Goal: Task Accomplishment & Management: Use online tool/utility

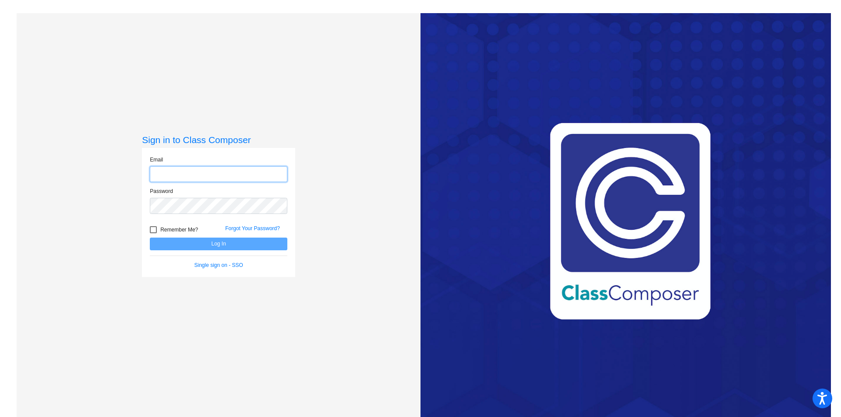
type input "[EMAIL_ADDRESS][DOMAIN_NAME]"
click at [218, 246] on button "Log In" at bounding box center [219, 244] width 138 height 13
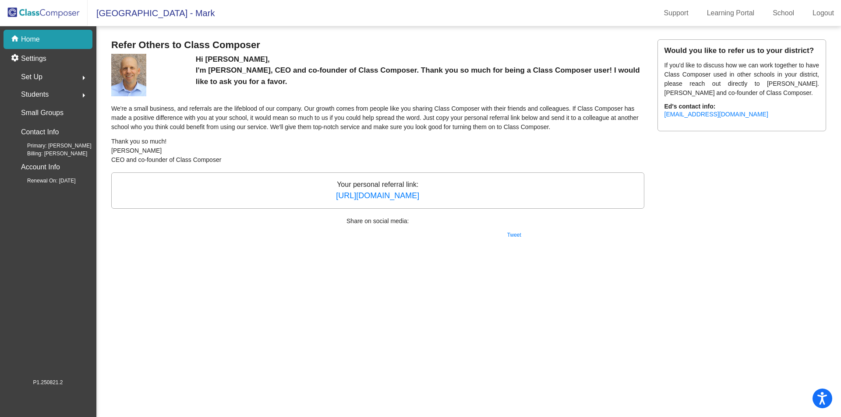
click at [35, 12] on img at bounding box center [44, 13] width 88 height 26
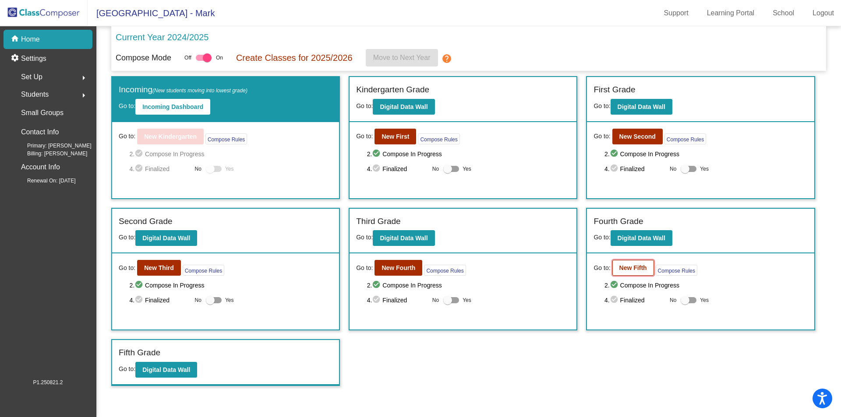
click at [630, 269] on b "New Fifth" at bounding box center [633, 268] width 28 height 7
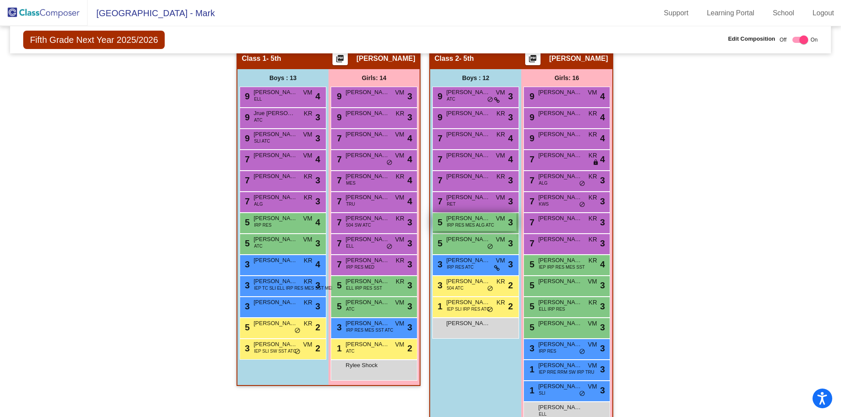
scroll to position [175, 0]
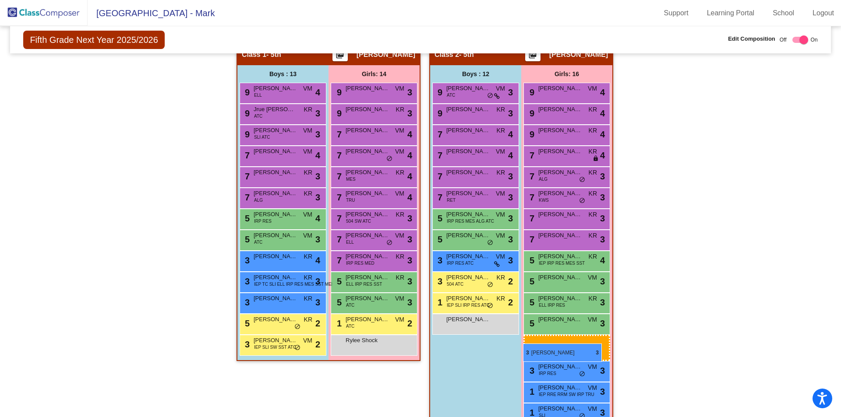
drag, startPoint x: 385, startPoint y: 325, endPoint x: 523, endPoint y: 344, distance: 138.8
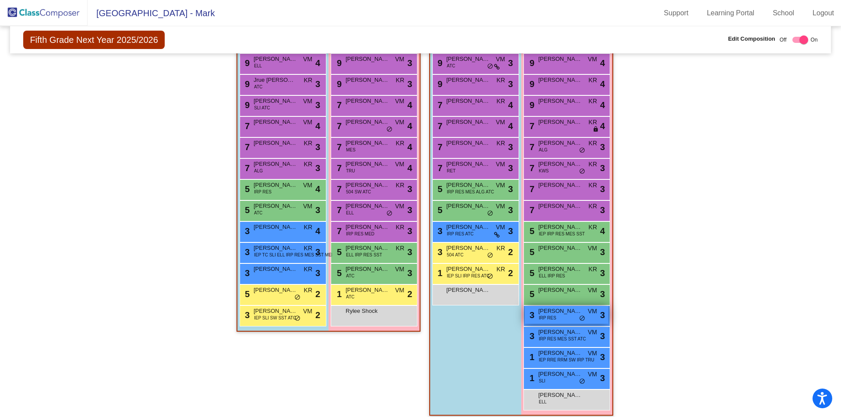
scroll to position [212, 0]
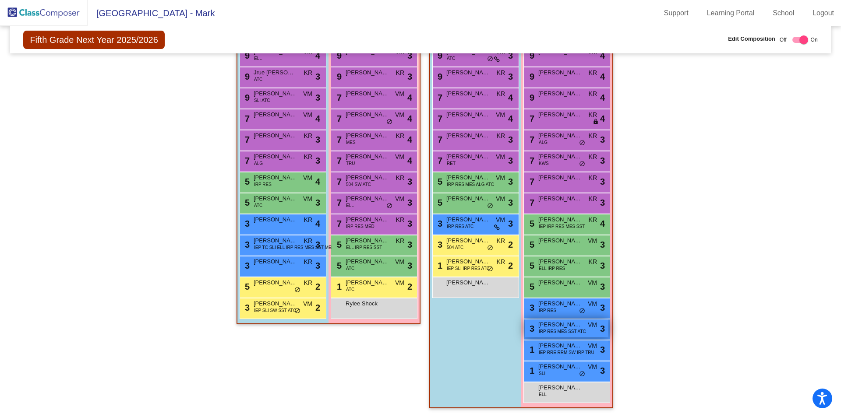
click at [579, 327] on span "[PERSON_NAME]" at bounding box center [560, 325] width 44 height 9
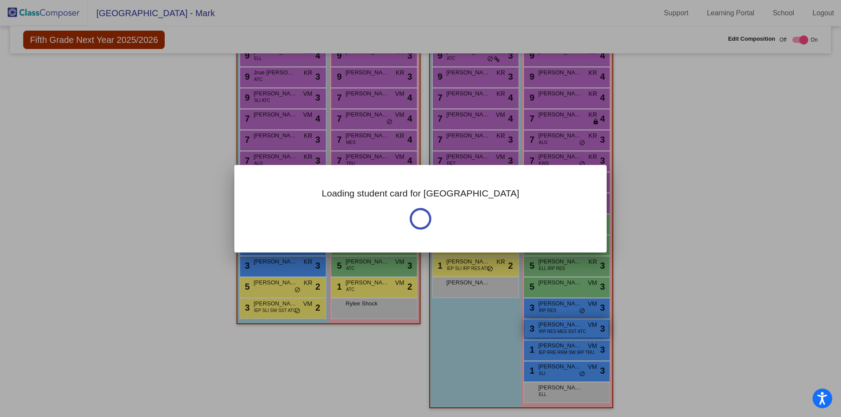
click at [579, 327] on div at bounding box center [420, 208] width 841 height 417
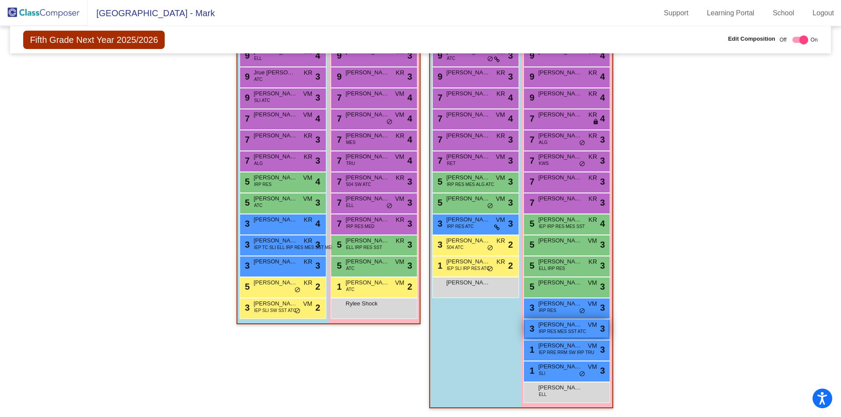
click at [579, 327] on span "[PERSON_NAME]" at bounding box center [560, 325] width 44 height 9
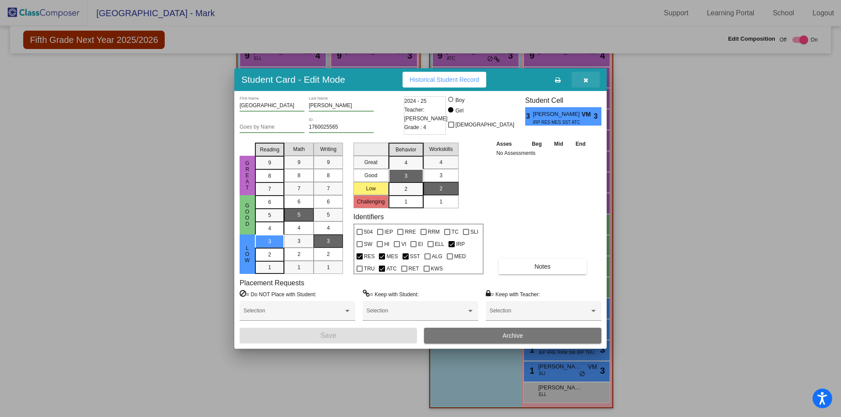
click at [587, 81] on icon "button" at bounding box center [585, 80] width 5 height 6
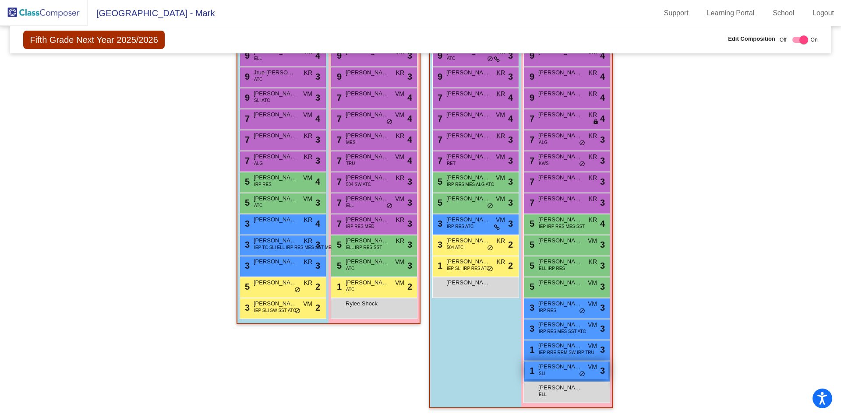
click at [564, 370] on span "[PERSON_NAME]" at bounding box center [560, 367] width 44 height 9
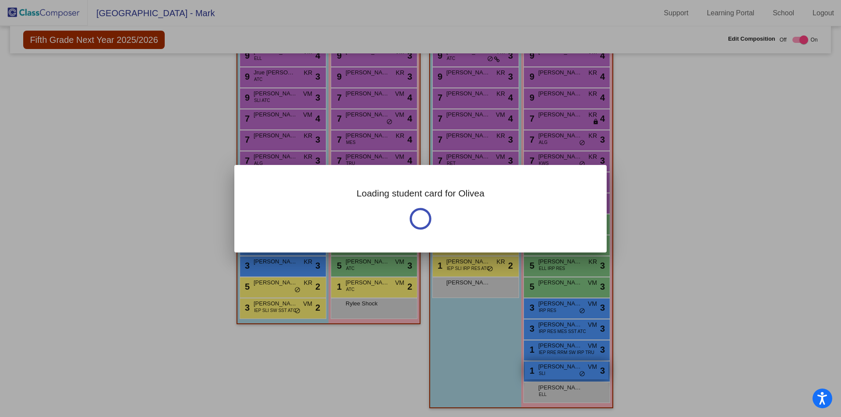
click at [564, 370] on div at bounding box center [420, 208] width 841 height 417
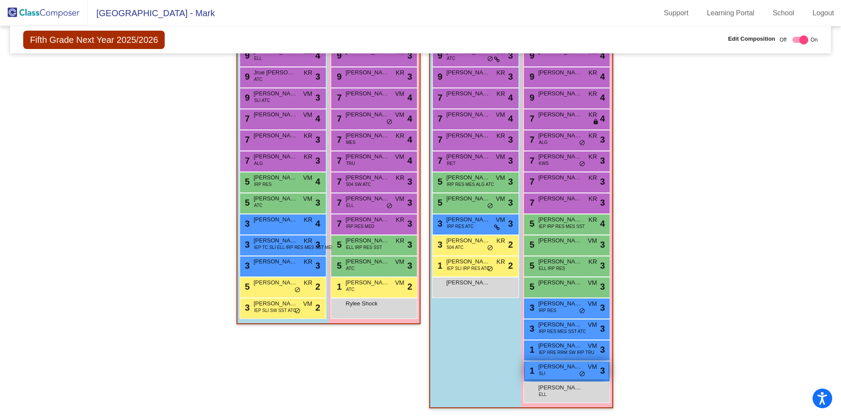
click at [564, 370] on span "[PERSON_NAME]" at bounding box center [560, 367] width 44 height 9
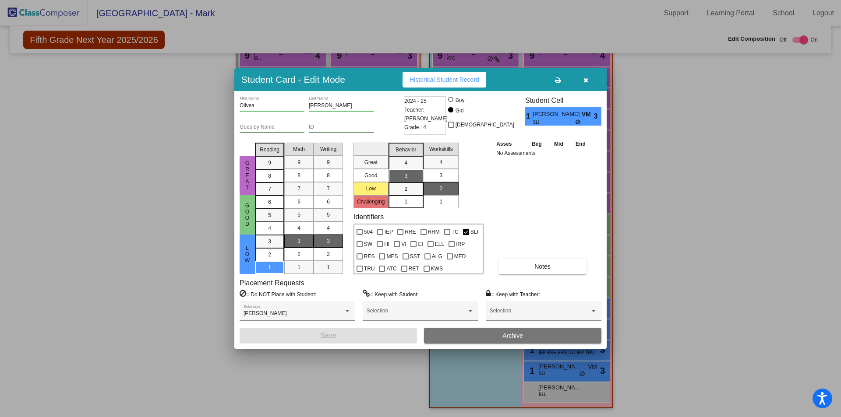
click at [586, 79] on icon "button" at bounding box center [585, 80] width 5 height 6
